Goal: Check status: Check status

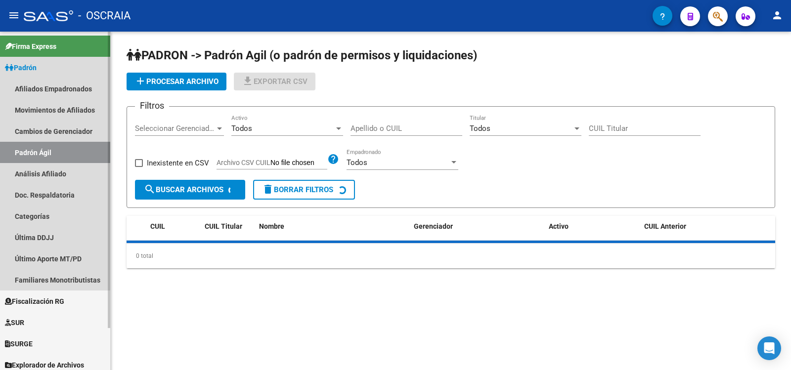
click at [43, 173] on link "Análisis Afiliado" at bounding box center [55, 173] width 110 height 21
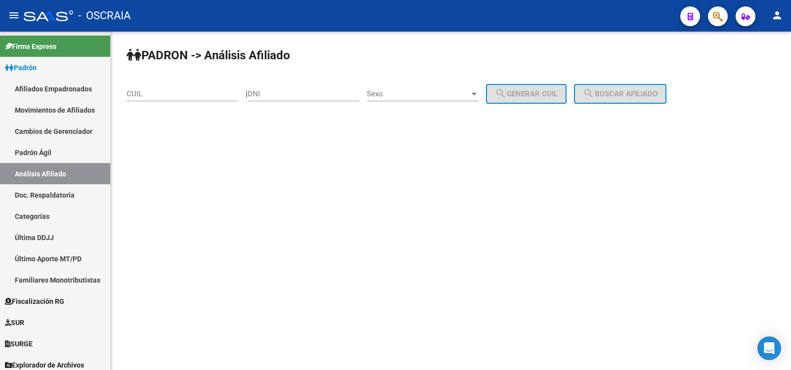
click at [149, 94] on input "CUIL" at bounding box center [183, 93] width 112 height 9
drag, startPoint x: 149, startPoint y: 94, endPoint x: 277, endPoint y: 88, distance: 128.2
click at [277, 88] on div "DNI" at bounding box center [304, 90] width 112 height 21
paste input "23270146724"
type input "23270146724"
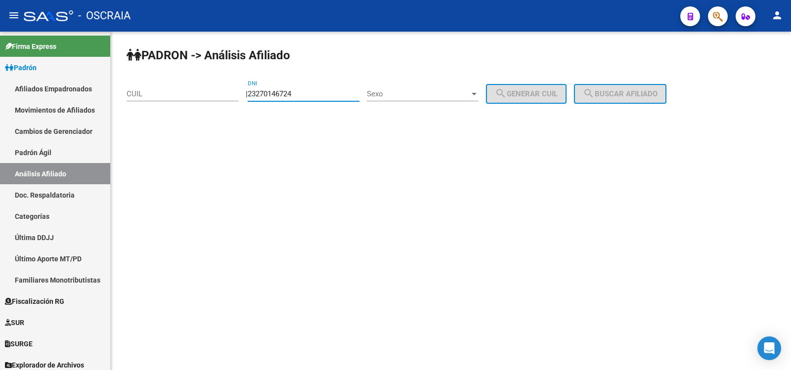
click at [413, 93] on span "Sexo" at bounding box center [418, 93] width 103 height 9
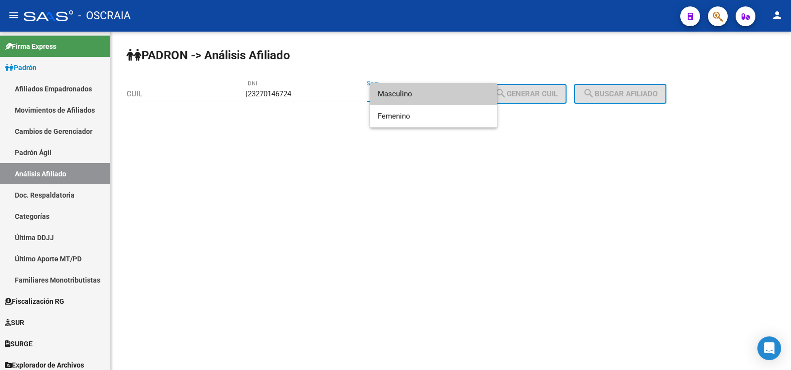
click at [325, 93] on div at bounding box center [395, 185] width 791 height 370
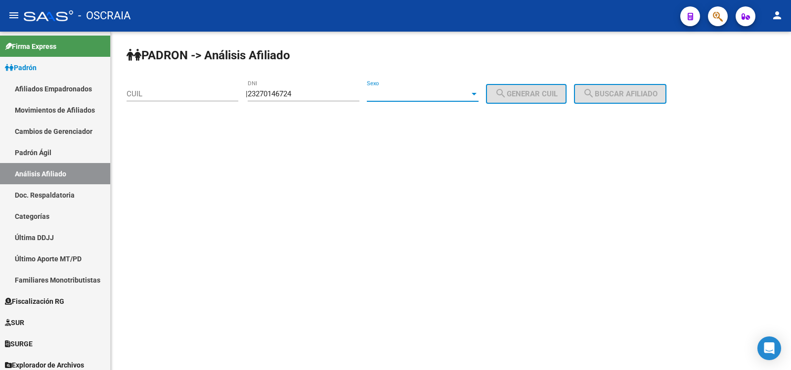
click at [325, 93] on input "23270146724" at bounding box center [304, 93] width 112 height 9
click at [207, 94] on input "CUIL" at bounding box center [183, 93] width 112 height 9
paste input "23-27014672-4"
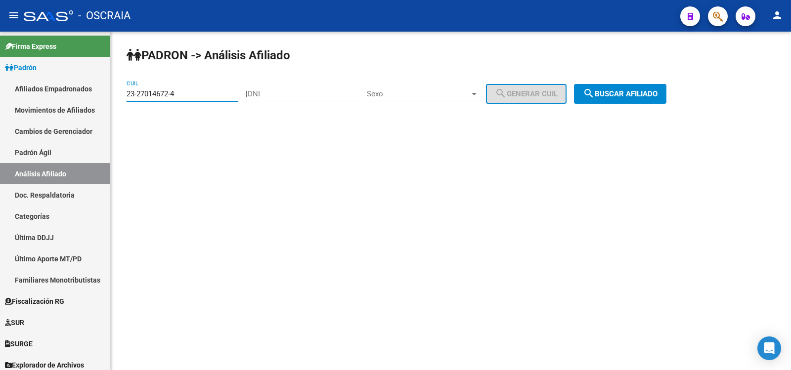
type input "23-27014672-4"
click at [442, 95] on span "Sexo" at bounding box center [418, 93] width 103 height 9
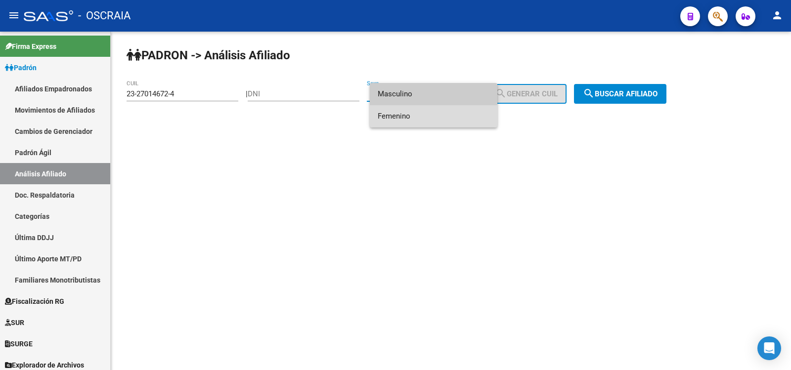
click at [429, 118] on span "Femenino" at bounding box center [434, 116] width 112 height 22
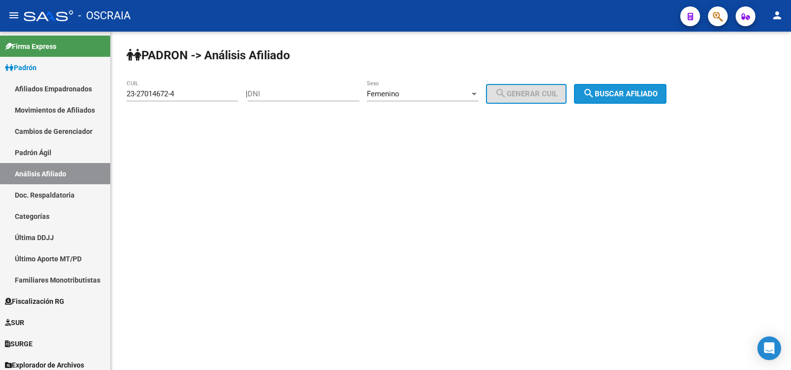
click at [632, 100] on button "search Buscar afiliado" at bounding box center [620, 94] width 92 height 20
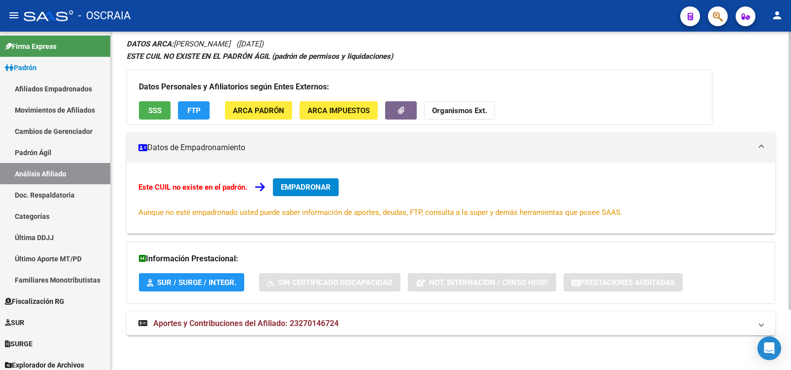
click at [344, 325] on mat-panel-title "Aportes y Contribuciones del Afiliado: 23270146724" at bounding box center [444, 323] width 613 height 11
